Goal: Information Seeking & Learning: Understand process/instructions

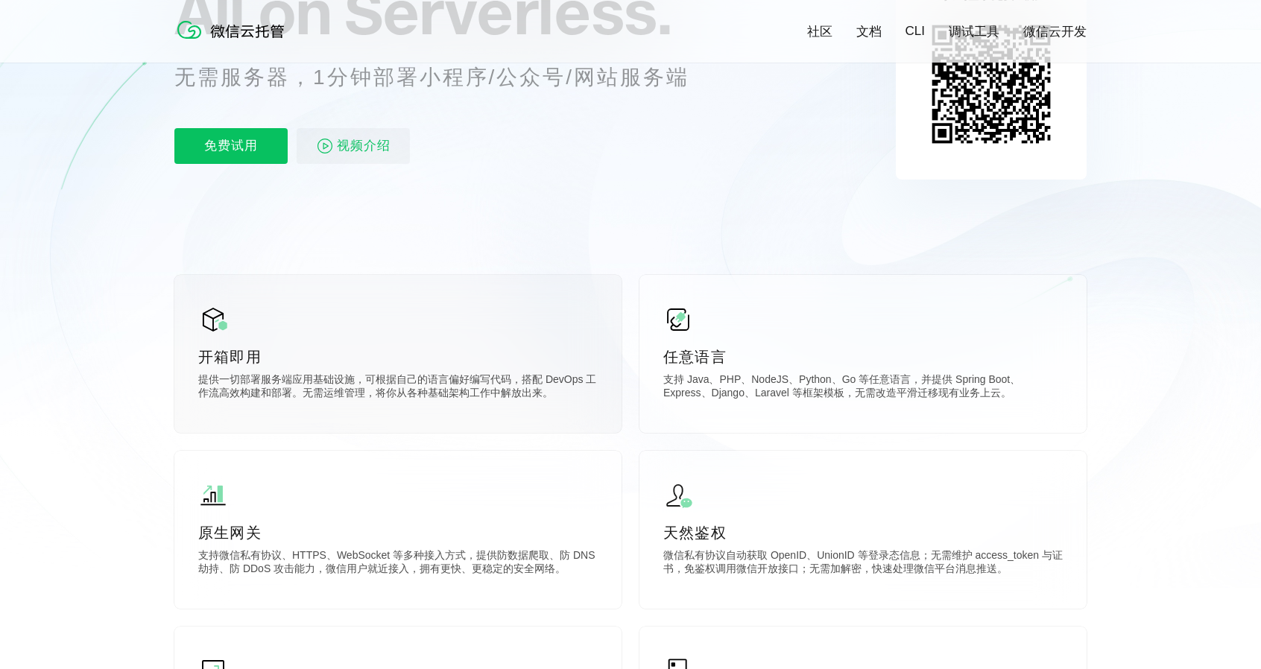
scroll to position [224, 0]
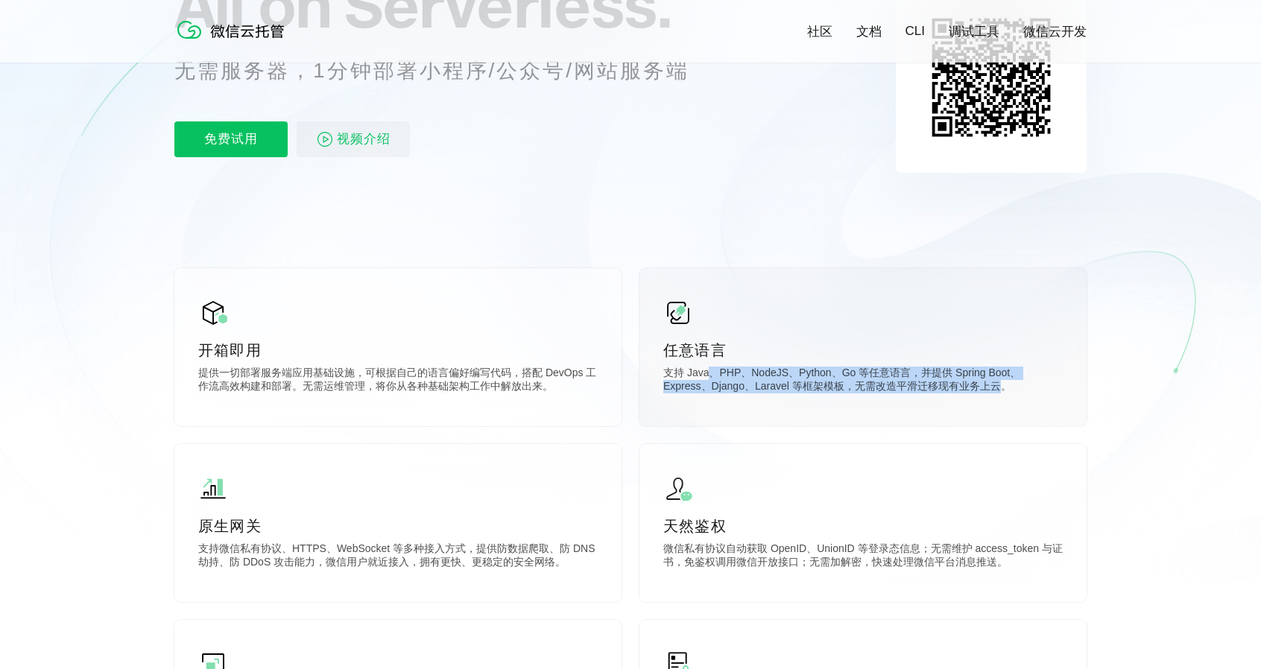
drag, startPoint x: 715, startPoint y: 378, endPoint x: 961, endPoint y: 410, distance: 248.0
click at [952, 402] on div "任意语言 支持 Java、PHP、NodeJS、Python、Go 等任意语言，并提供 Spring Boot、Express、Django、Laravel …" at bounding box center [862, 347] width 447 height 158
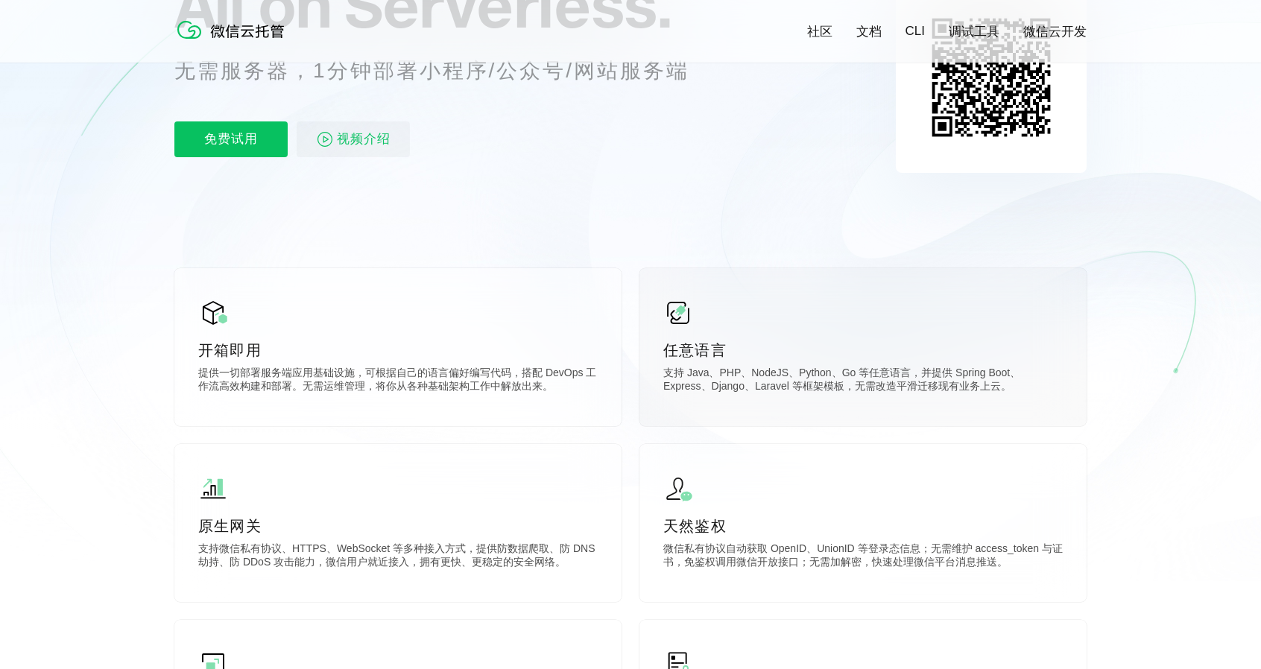
click at [961, 410] on div "任意语言 支持 Java、PHP、NodeJS、Python、Go 等任意语言，并提供 Spring Boot、Express、Django、Laravel …" at bounding box center [862, 347] width 447 height 158
click at [966, 400] on div "任意语言 支持 Java、PHP、NodeJS、Python、Go 等任意语言，并提供 Spring Boot、Express、Django、Laravel …" at bounding box center [862, 347] width 447 height 158
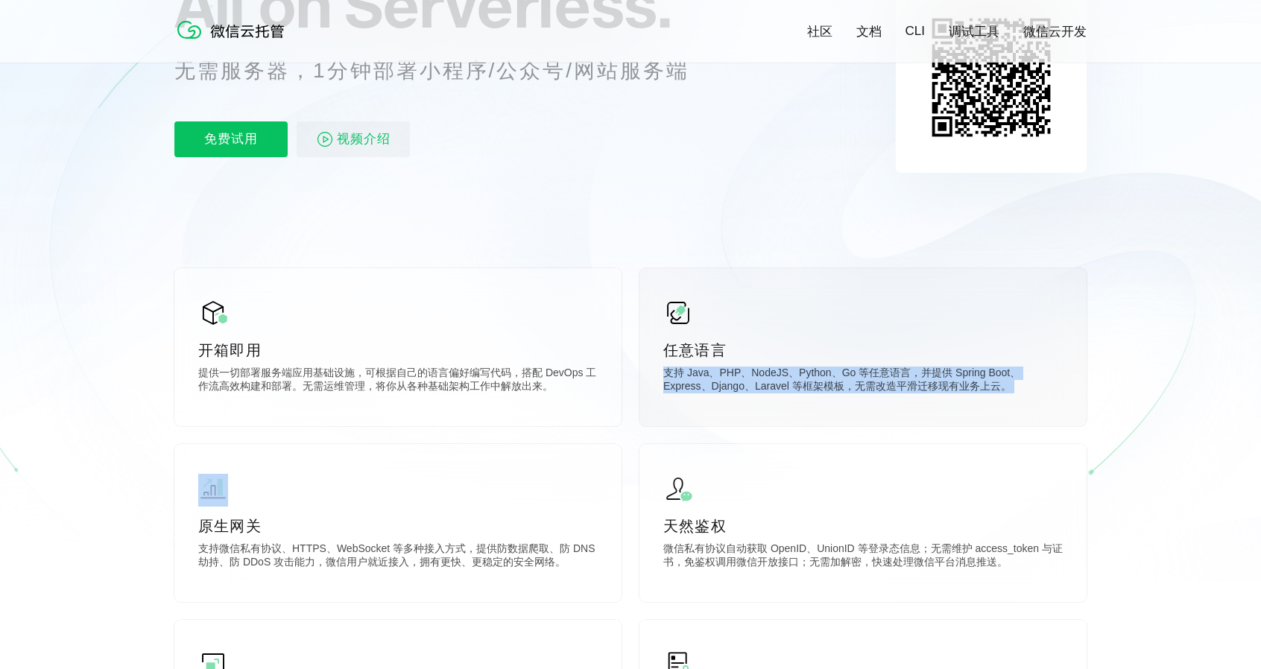
click at [966, 400] on div "任意语言 支持 Java、PHP、NodeJS、Python、Go 等任意语言，并提供 Spring Boot、Express、Django、Laravel …" at bounding box center [862, 347] width 447 height 158
click at [962, 415] on div "任意语言 支持 Java、PHP、NodeJS、Python、Go 等任意语言，并提供 Spring Boot、Express、Django、Laravel …" at bounding box center [862, 347] width 447 height 158
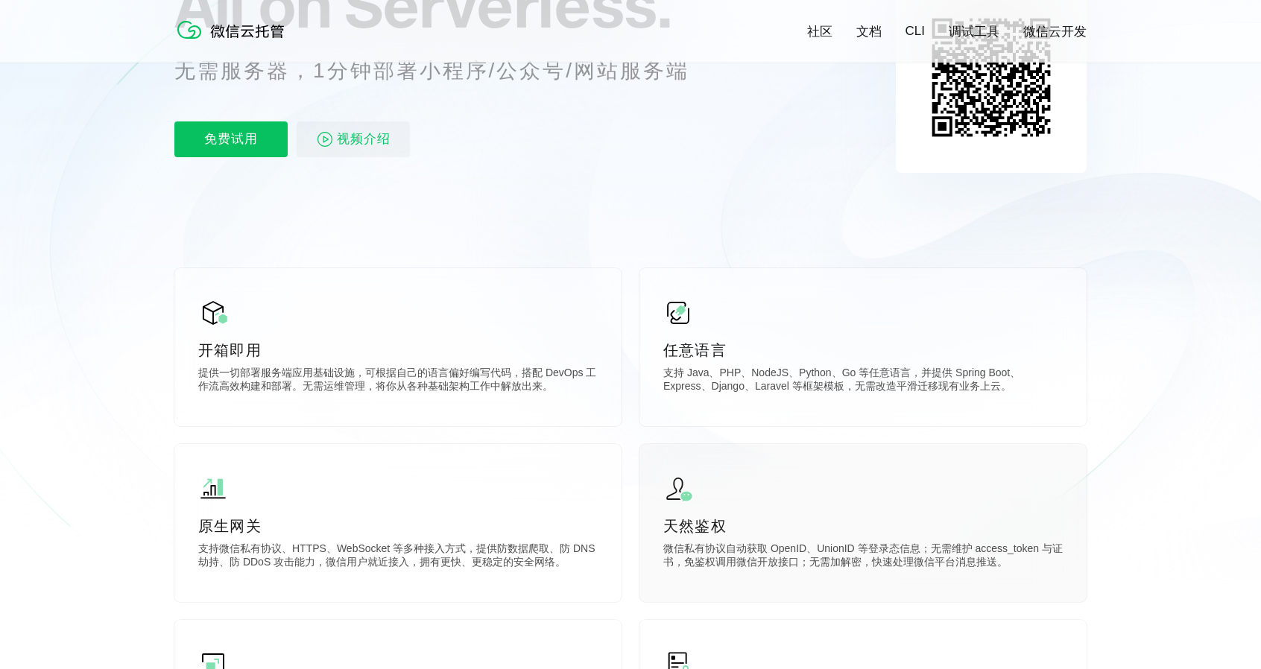
click at [936, 534] on p "天然鉴权" at bounding box center [862, 526] width 399 height 21
click at [934, 547] on p "微信私有协议自动获取 OpenID、UnionID 等登录态信息；无需维护 access_token 与证书，免鉴权调用微信开放接口；无需加解密，快速处理微信…" at bounding box center [862, 558] width 399 height 30
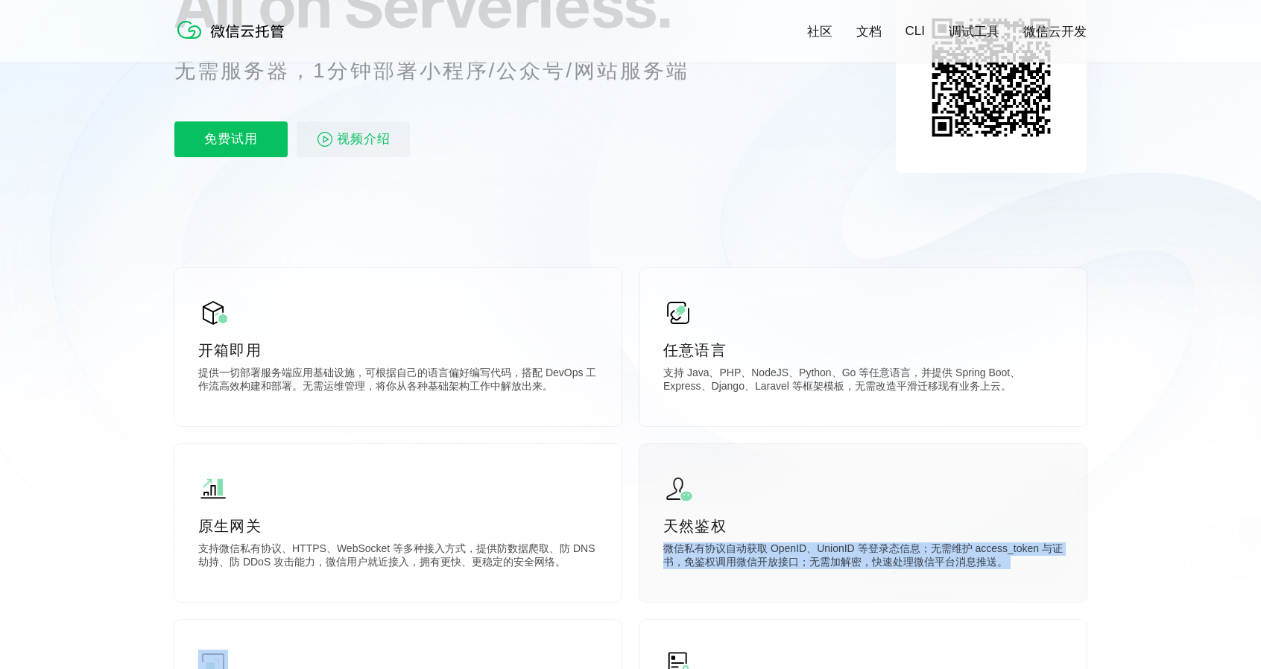
click at [934, 547] on p "微信私有协议自动获取 OpenID、UnionID 等登录态信息；无需维护 access_token 与证书，免鉴权调用微信开放接口；无需加解密，快速处理微信…" at bounding box center [862, 558] width 399 height 30
click at [929, 565] on p "微信私有协议自动获取 OpenID、UnionID 等登录态信息；无需维护 access_token 与证书，免鉴权调用微信开放接口；无需加解密，快速处理微信…" at bounding box center [862, 558] width 399 height 30
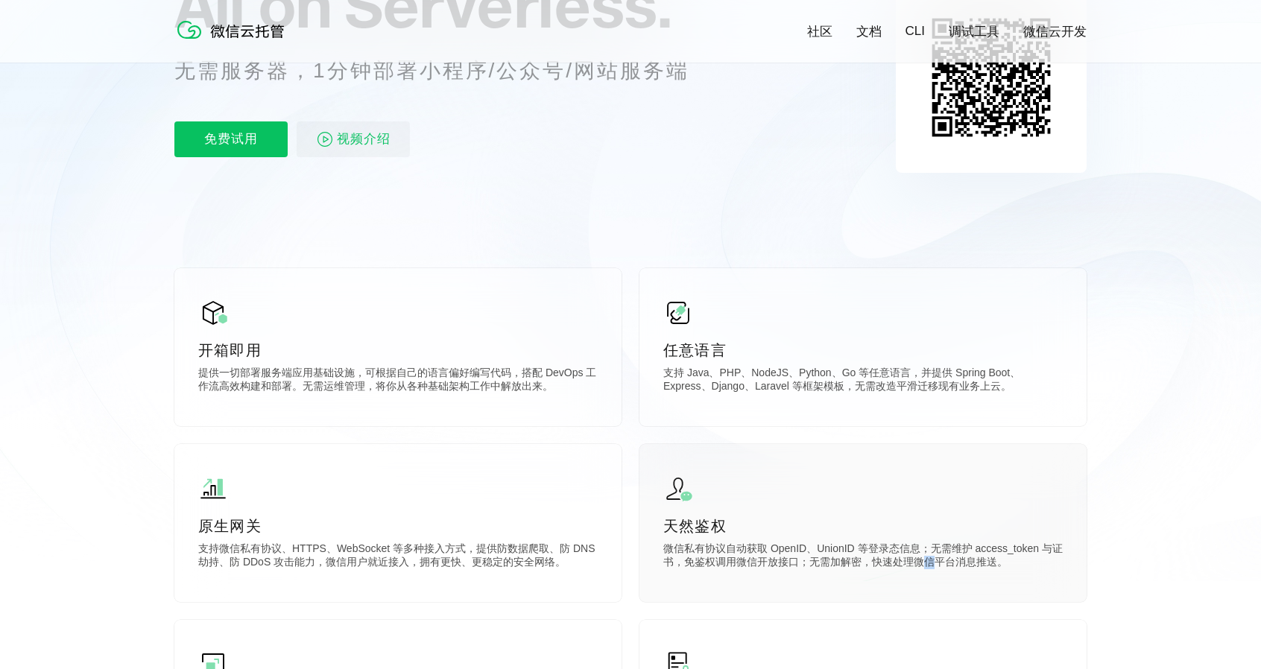
click at [929, 565] on p "微信私有协议自动获取 OpenID、UnionID 等登录态信息；无需维护 access_token 与证书，免鉴权调用微信开放接口；无需加解密，快速处理微信…" at bounding box center [862, 558] width 399 height 30
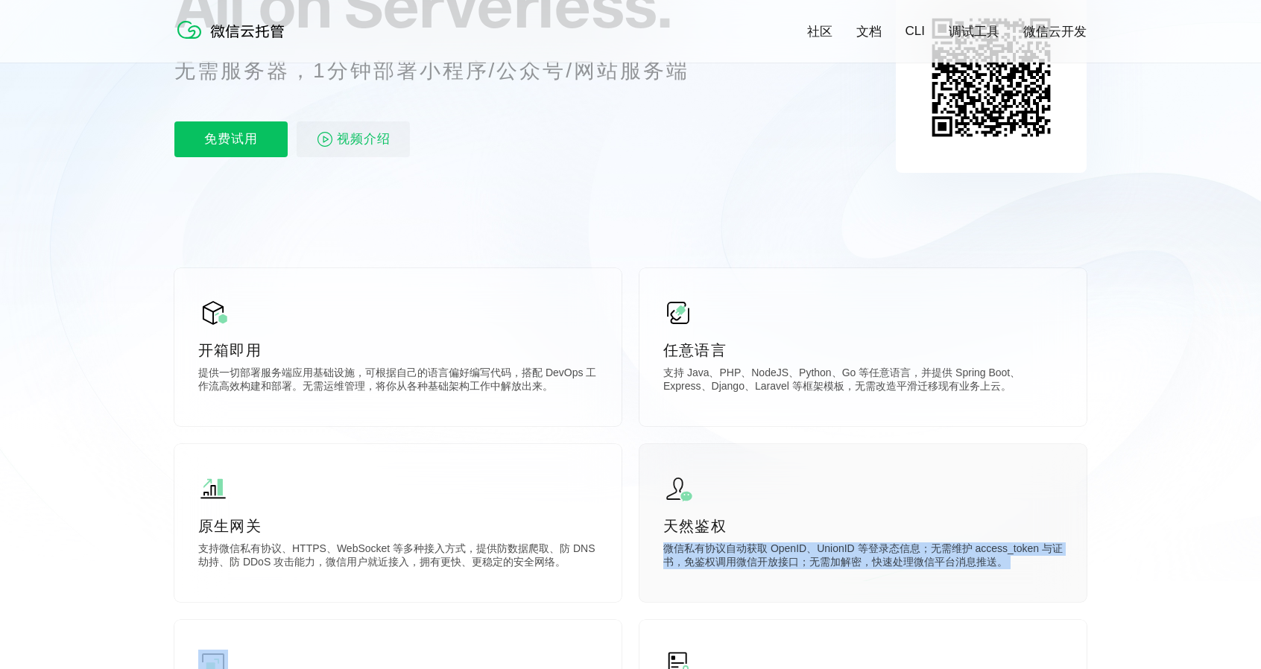
click at [929, 565] on p "微信私有协议自动获取 OpenID、UnionID 等登录态信息；无需维护 access_token 与证书，免鉴权调用微信开放接口；无需加解密，快速处理微信…" at bounding box center [862, 558] width 399 height 30
click at [917, 595] on div "天然鉴权 微信私有协议自动获取 OpenID、UnionID 等登录态信息；无需维护 access_token 与证书，免鉴权调用微信开放接口；无需加解密，快…" at bounding box center [862, 523] width 447 height 158
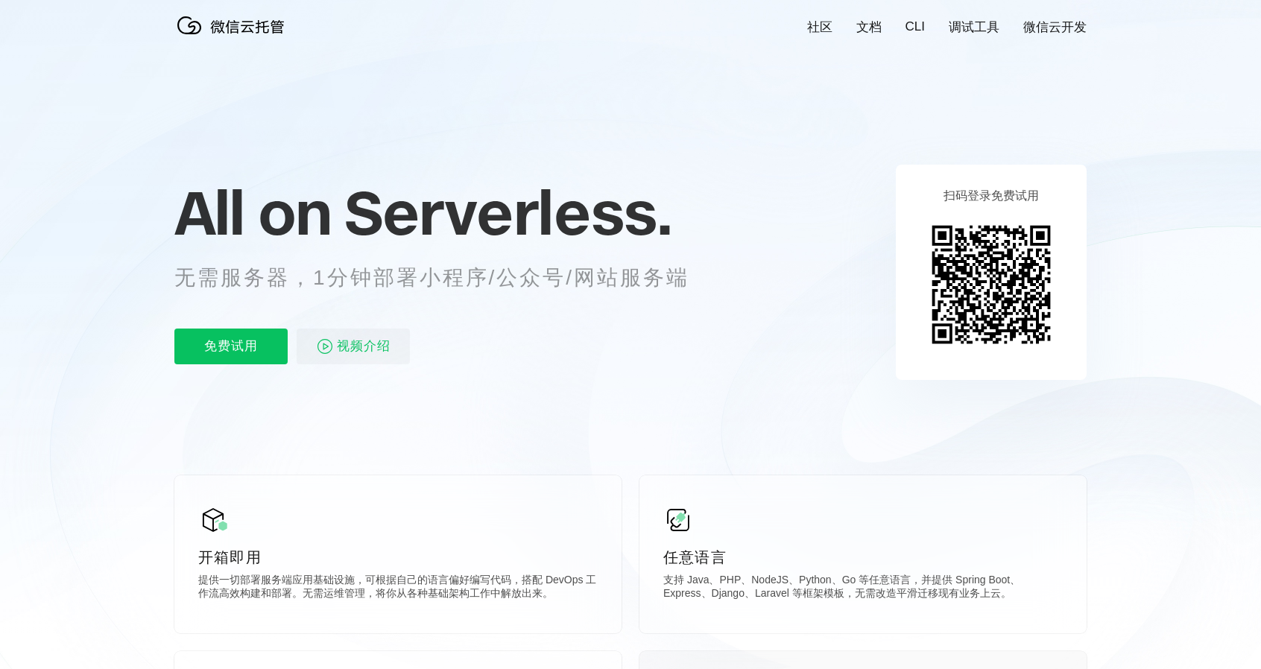
scroll to position [0, 0]
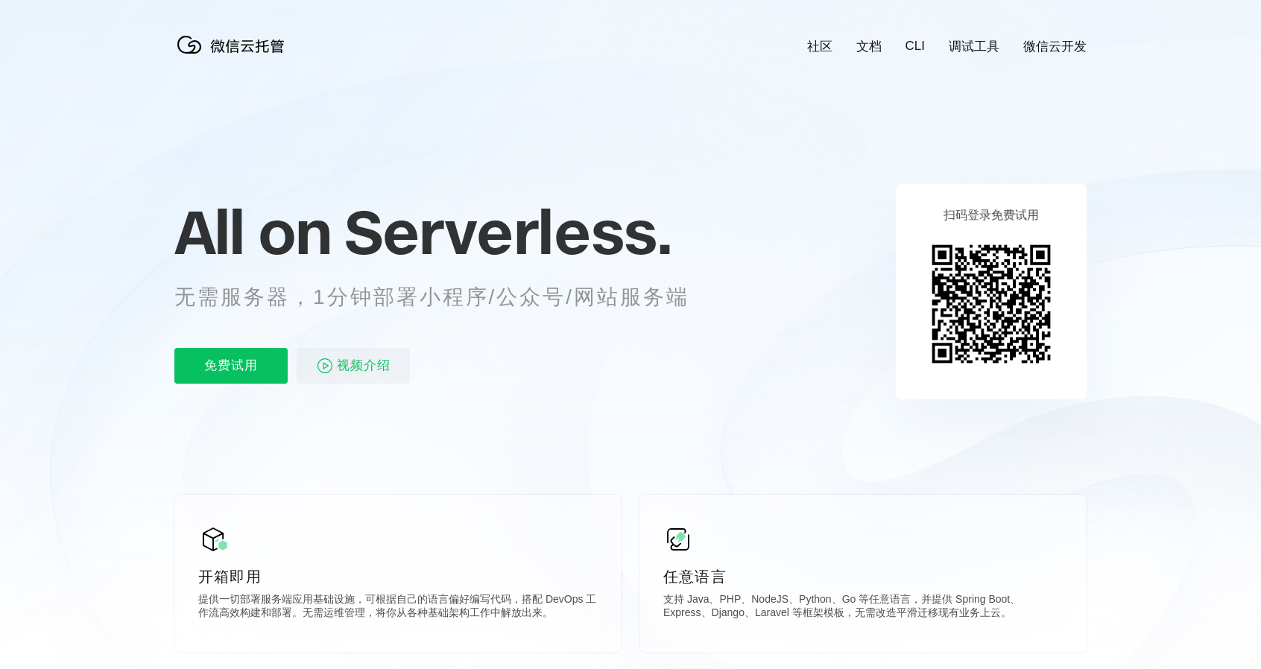
click at [247, 47] on img at bounding box center [233, 45] width 119 height 30
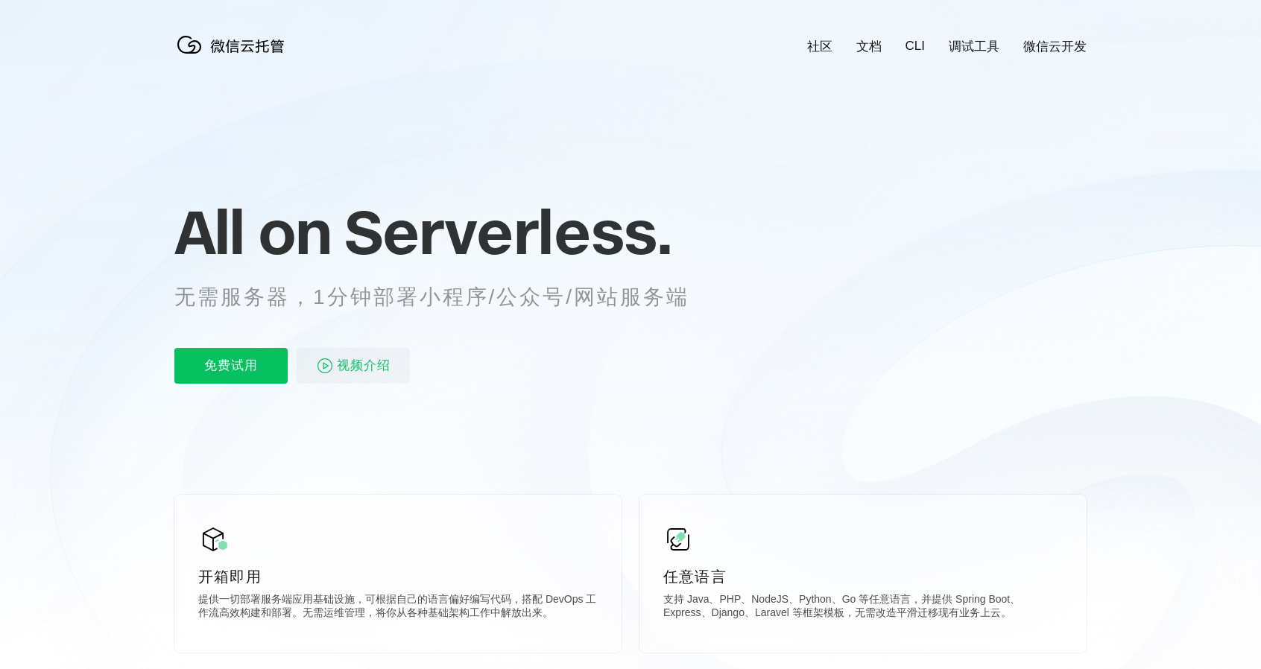
scroll to position [0, 2650]
click at [872, 45] on link "文档" at bounding box center [868, 46] width 25 height 17
